Goal: Transaction & Acquisition: Purchase product/service

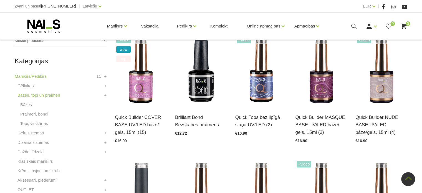
scroll to position [141, 0]
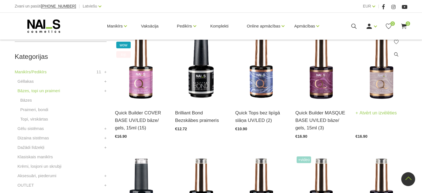
click at [385, 76] on img at bounding box center [381, 66] width 52 height 71
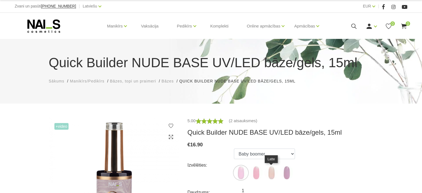
click at [269, 169] on img at bounding box center [271, 172] width 14 height 14
select select "5872"
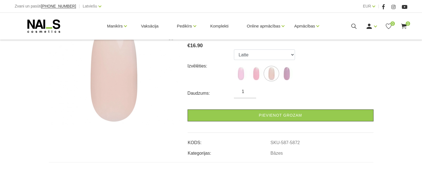
scroll to position [105, 0]
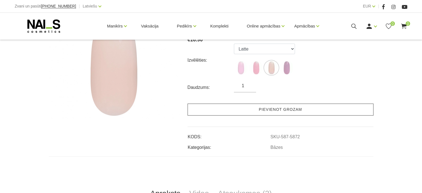
click at [242, 112] on link "Pievienot grozam" at bounding box center [280, 109] width 186 height 12
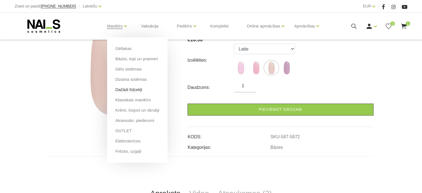
click at [125, 88] on link "Dažādi līdzekļi" at bounding box center [128, 89] width 27 height 6
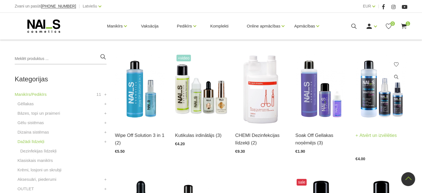
scroll to position [122, 0]
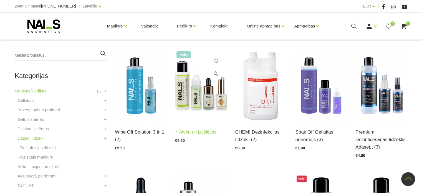
click at [201, 91] on img at bounding box center [201, 85] width 52 height 71
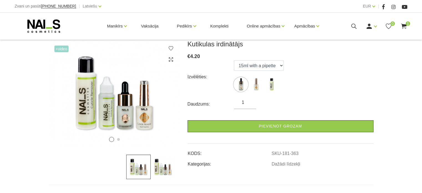
scroll to position [79, 0]
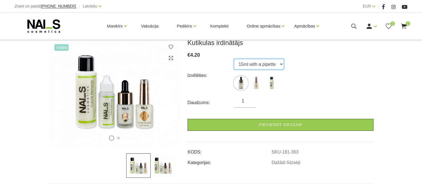
click at [273, 67] on select "15ml with a pipette 15ml with a brush 100ml" at bounding box center [259, 64] width 50 height 11
click at [234, 59] on select "15ml with a pipette 15ml with a brush 100ml" at bounding box center [259, 64] width 50 height 11
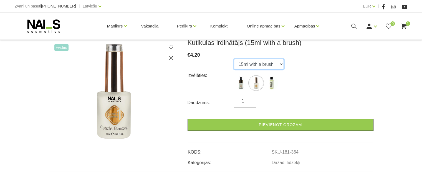
click at [252, 65] on select "15ml with a pipette 15ml with a brush 100ml" at bounding box center [259, 64] width 50 height 11
select select "365"
click at [234, 59] on select "15ml with a pipette 15ml with a brush 100ml" at bounding box center [259, 64] width 50 height 11
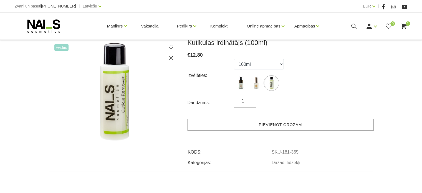
click at [246, 127] on link "Pievienot grozam" at bounding box center [280, 125] width 186 height 12
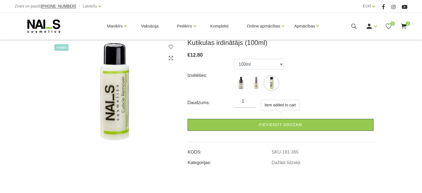
scroll to position [0, 0]
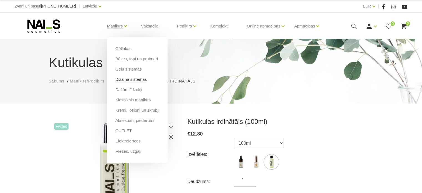
click at [128, 80] on link "Dizaina sistēmas" at bounding box center [130, 79] width 31 height 6
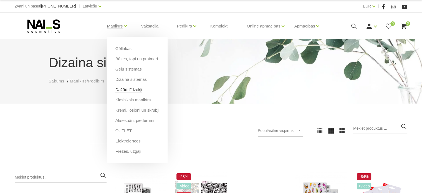
click at [128, 92] on link "Dažādi līdzekļi" at bounding box center [128, 89] width 27 height 6
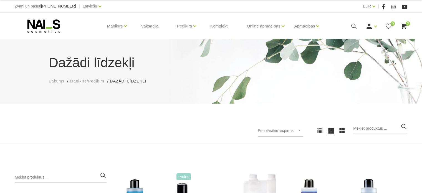
scroll to position [109, 0]
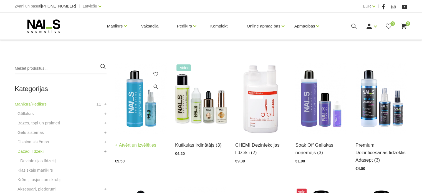
click at [146, 106] on img at bounding box center [141, 98] width 52 height 71
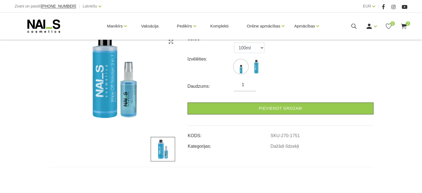
scroll to position [105, 0]
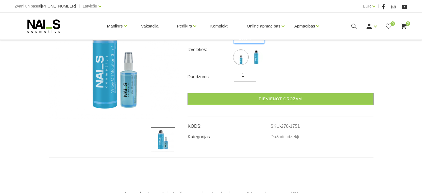
click at [259, 42] on select "100ml 500ml" at bounding box center [249, 38] width 30 height 11
select select "1752"
click at [234, 33] on select "100ml 500ml" at bounding box center [249, 38] width 30 height 11
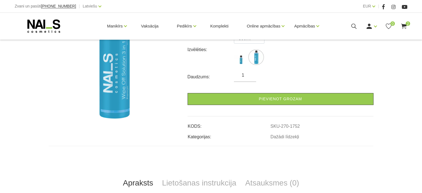
click at [256, 101] on link "Pievienot grozam" at bounding box center [280, 99] width 186 height 12
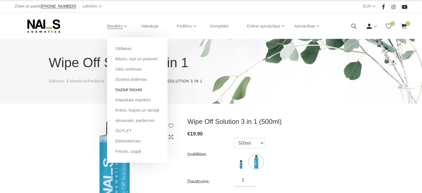
click at [124, 90] on link "Dažādi līdzekļi" at bounding box center [128, 89] width 27 height 6
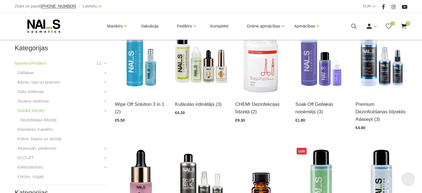
scroll to position [153, 0]
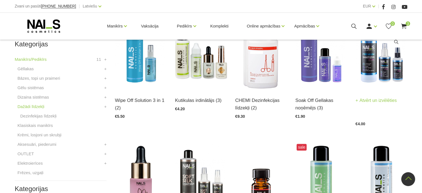
click at [384, 97] on link "Atvērt un izvēlēties" at bounding box center [375, 100] width 41 height 8
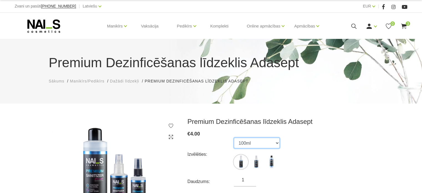
click at [242, 142] on select "100ml 150ml 500ml" at bounding box center [257, 142] width 46 height 11
select select "5583"
click at [234, 137] on select "100ml 150ml 500ml" at bounding box center [257, 142] width 46 height 11
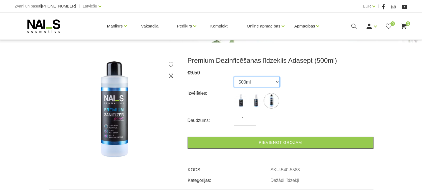
scroll to position [75, 0]
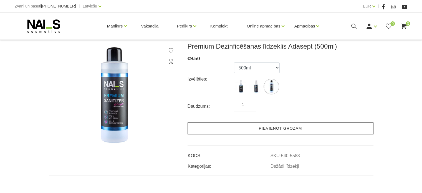
click at [273, 128] on link "Pievienot grozam" at bounding box center [280, 128] width 186 height 12
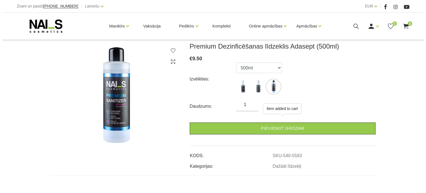
scroll to position [0, 0]
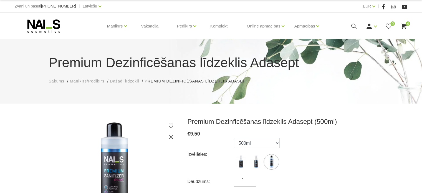
click at [402, 22] on div "Manikīrs Gēllakas Bāzes, topi un praimeri Gēlu sistēmas Dizaina sistēmas Dažādi…" at bounding box center [211, 26] width 392 height 27
click at [404, 26] on icon at bounding box center [403, 26] width 7 height 7
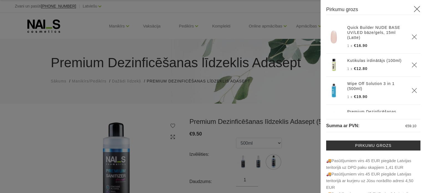
click at [411, 93] on icon "Delete" at bounding box center [414, 91] width 6 height 6
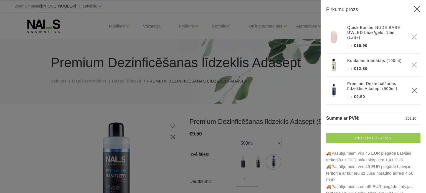
click at [370, 143] on link "Pirkumu grozs" at bounding box center [373, 138] width 94 height 10
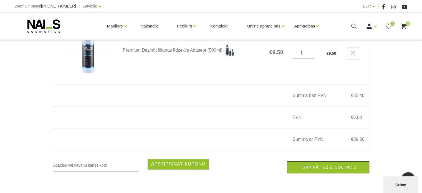
scroll to position [256, 0]
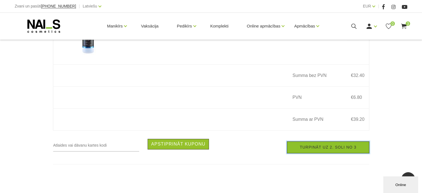
click at [311, 148] on link "Turpināt uz 2. soli no 3" at bounding box center [328, 147] width 82 height 12
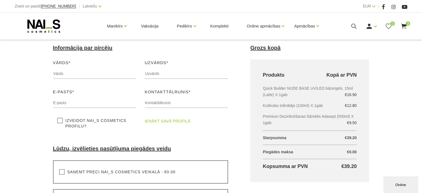
scroll to position [80, 0]
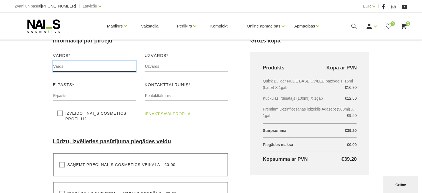
click at [71, 68] on input "text" at bounding box center [94, 66] width 83 height 11
type input "Kristīne"
type input "Ābelniece"
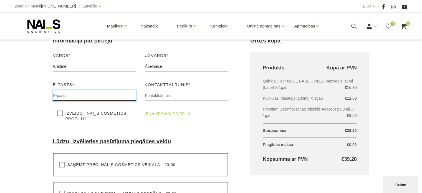
type input "[EMAIL_ADDRESS][DOMAIN_NAME]"
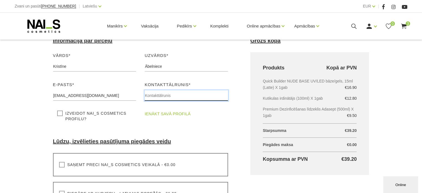
type input "22173784"
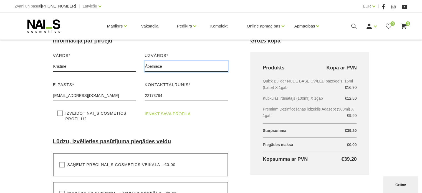
drag, startPoint x: 173, startPoint y: 63, endPoint x: 124, endPoint y: 64, distance: 49.3
click at [124, 64] on div "Vārds* [PERSON_NAME], ievadiet savu vārdu Uzvārds* Ābelniece Lūdzu, ievadiet sa…" at bounding box center [141, 89] width 184 height 75
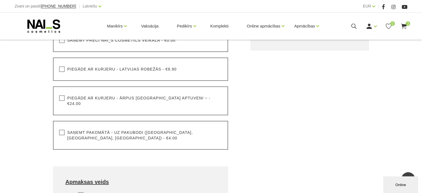
scroll to position [205, 0]
type input "[PERSON_NAME]"
click at [60, 129] on label "Saņemt pakomātā - uz pakubodi ([GEOGRAPHIC_DATA], [GEOGRAPHIC_DATA], [GEOGRAPHI…" at bounding box center [140, 134] width 163 height 11
click at [0, 0] on input "Saņemt pakomātā - uz pakubodi ([GEOGRAPHIC_DATA], [GEOGRAPHIC_DATA], [GEOGRAPHI…" at bounding box center [0, 0] width 0 height 0
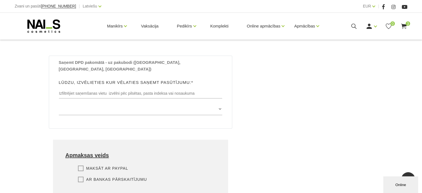
scroll to position [330, 0]
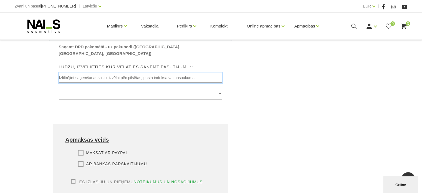
click at [110, 72] on input "text" at bounding box center [141, 77] width 164 height 11
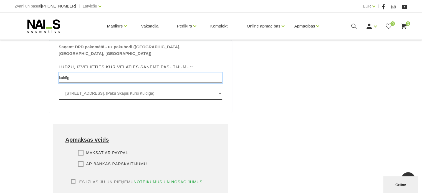
type input "kuldīg"
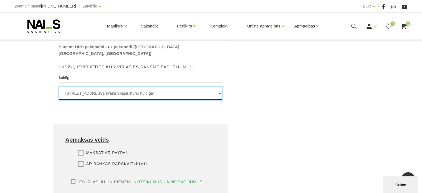
click at [219, 87] on select "Jelgavas iela 59 , KULDĪGA, LV3301, (Paku Skapis Kurši Kuldīga) Sūru iela 2 , K…" at bounding box center [141, 93] width 164 height 12
select select "[STREET_ADDRESS], (Paku Skapis Rimi Kuldīga)"
click at [59, 87] on select "Jelgavas iela 59 , KULDĪGA, LV3301, (Paku Skapis Kurši Kuldīga) Sūru iela 2 , K…" at bounding box center [141, 93] width 164 height 12
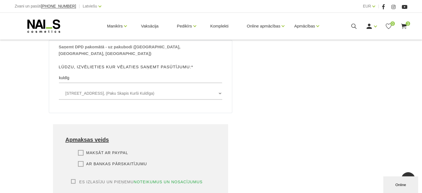
click at [81, 161] on label "Ar bankas pārskaitījumu" at bounding box center [112, 164] width 69 height 6
click at [0, 0] on input "Ar bankas pārskaitījumu" at bounding box center [0, 0] width 0 height 0
click at [72, 179] on label "Es izlasīju un pieņemu noteikumus un nosacījumus" at bounding box center [137, 182] width 132 height 6
click at [0, 0] on input "Es izlasīju un pieņemu noteikumus un nosacījumus" at bounding box center [0, 0] width 0 height 0
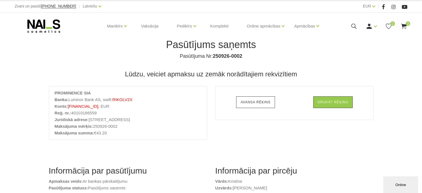
click at [251, 102] on link "Avansa rēķins" at bounding box center [255, 102] width 39 height 12
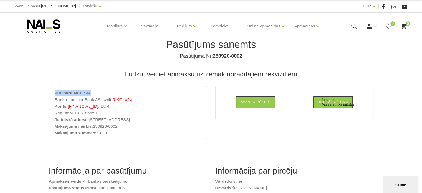
drag, startPoint x: 92, startPoint y: 91, endPoint x: 55, endPoint y: 92, distance: 37.1
click at [55, 92] on li "PROMINENCE SIA" at bounding box center [128, 93] width 146 height 7
copy strong "PROMINENCE SIA"
drag, startPoint x: 115, startPoint y: 126, endPoint x: 94, endPoint y: 127, distance: 20.8
click at [94, 127] on li "Maksājuma mērķis: 250926-0002" at bounding box center [128, 126] width 146 height 7
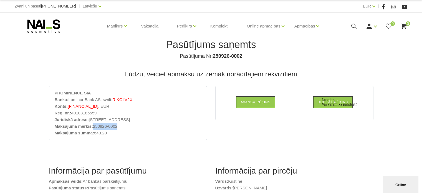
copy li "250926-0002"
drag, startPoint x: 106, startPoint y: 133, endPoint x: 96, endPoint y: 131, distance: 9.2
click at [96, 131] on li "Maksājuma summa: €43.20" at bounding box center [128, 132] width 146 height 7
copy li "43.20"
